Goal: Task Accomplishment & Management: Manage account settings

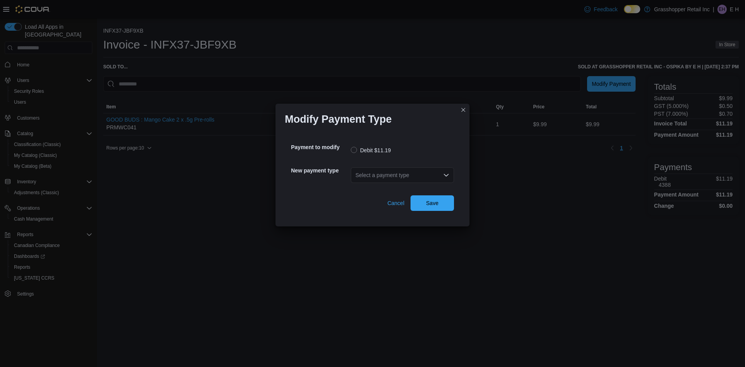
click at [426, 174] on div "Select a payment type" at bounding box center [402, 175] width 103 height 16
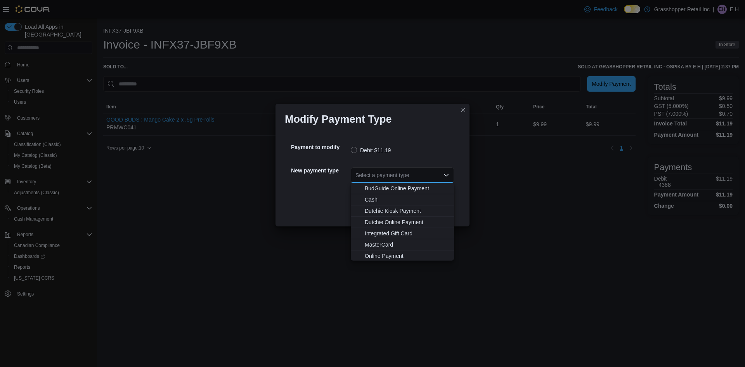
scroll to position [46, 0]
click at [381, 219] on span "MasterCard" at bounding box center [407, 221] width 85 height 8
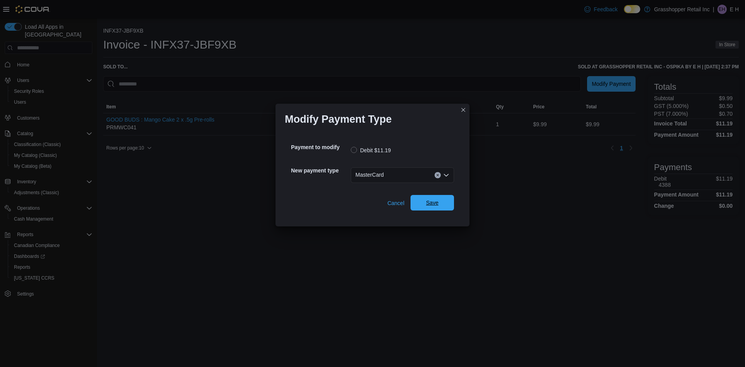
click at [439, 203] on span "Save" at bounding box center [432, 203] width 34 height 16
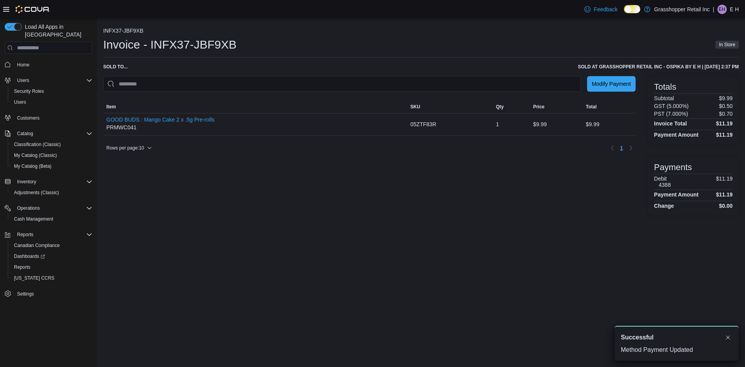
scroll to position [0, 0]
